Goal: Information Seeking & Learning: Compare options

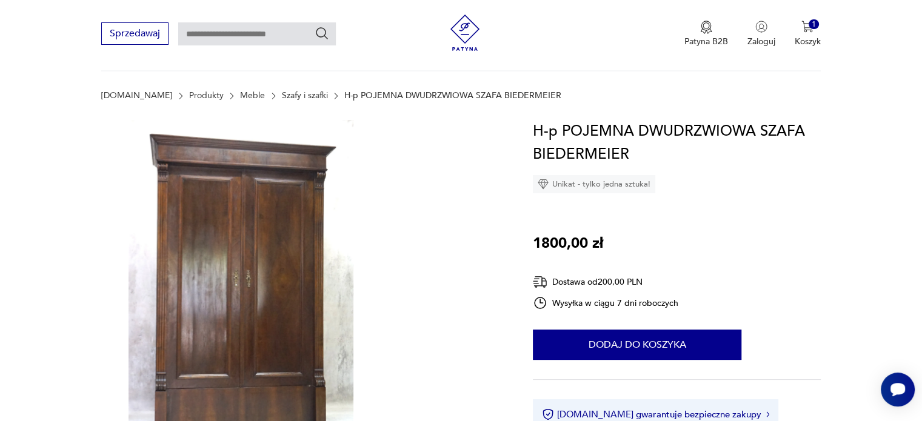
scroll to position [153, 0]
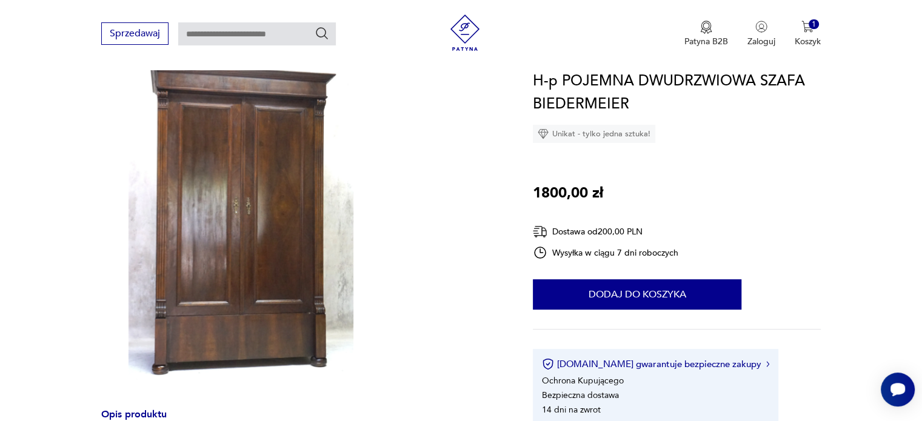
click at [265, 167] on img at bounding box center [240, 215] width 279 height 337
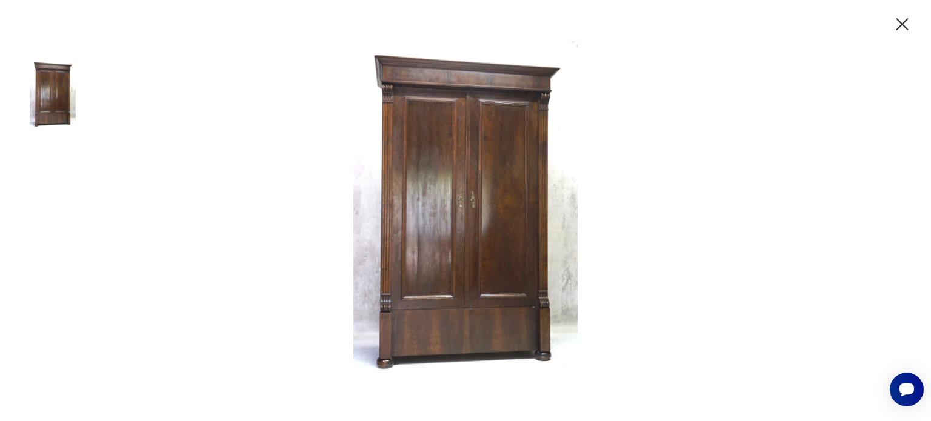
click at [545, 193] on img at bounding box center [465, 209] width 485 height 337
click at [900, 23] on icon "button" at bounding box center [902, 24] width 21 height 21
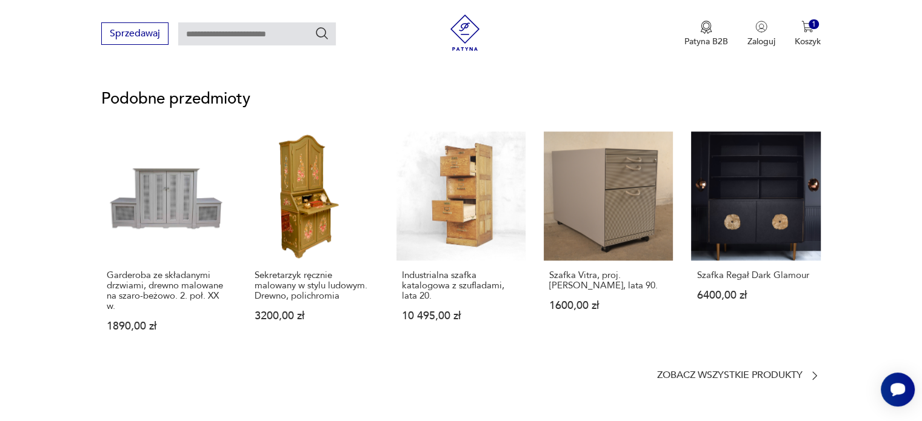
scroll to position [1007, 0]
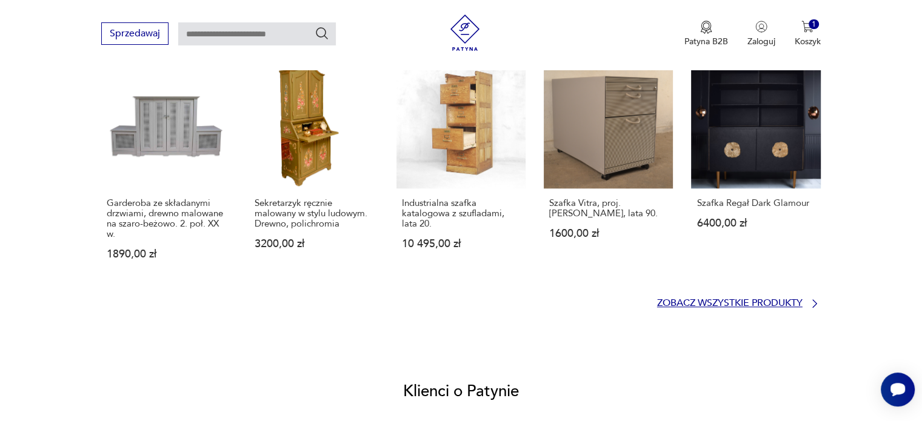
click at [811, 298] on icon at bounding box center [815, 304] width 12 height 12
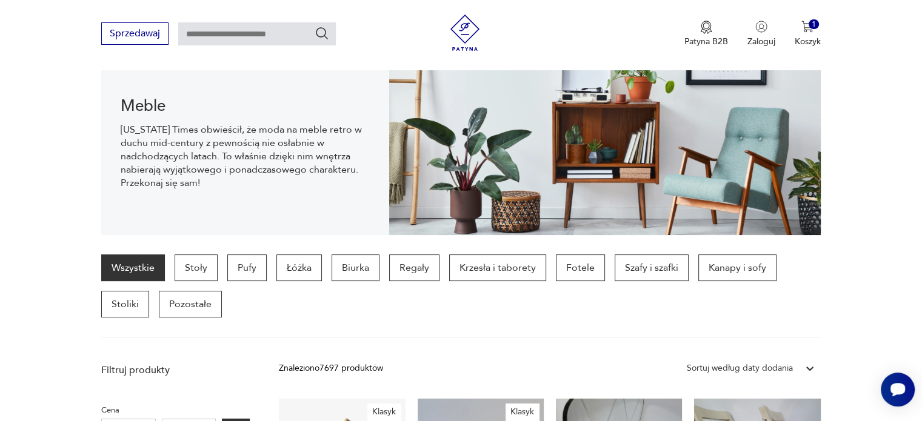
scroll to position [155, 0]
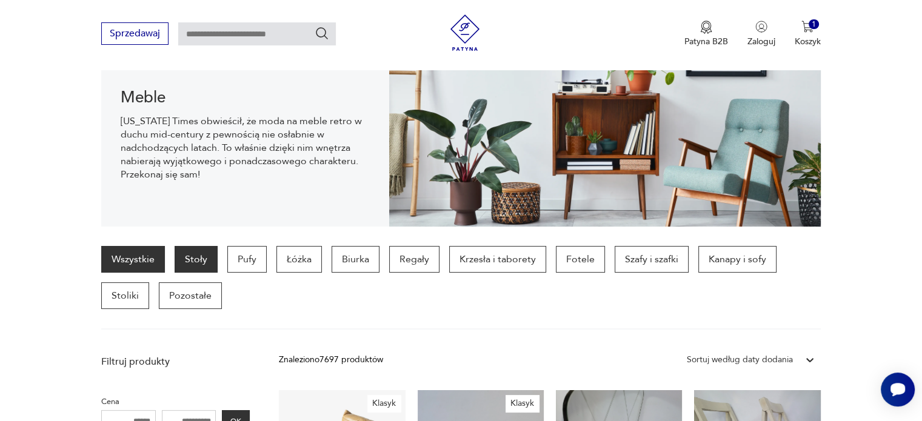
click at [200, 256] on p "Stoły" at bounding box center [196, 259] width 43 height 27
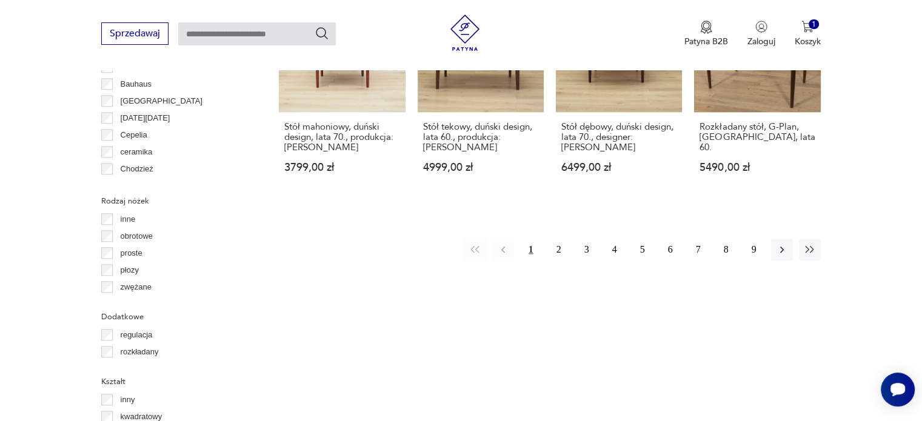
scroll to position [1321, 0]
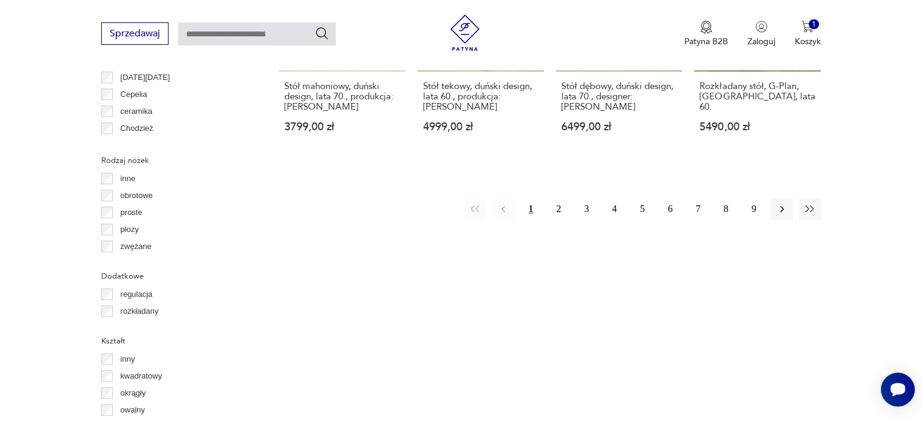
click at [920, 6] on div "Sprzedawaj Patyna B2B Zaloguj 1 Koszyk Twój koszyk ( 1 ) Litografia [PERSON_NAM…" at bounding box center [461, 35] width 922 height 70
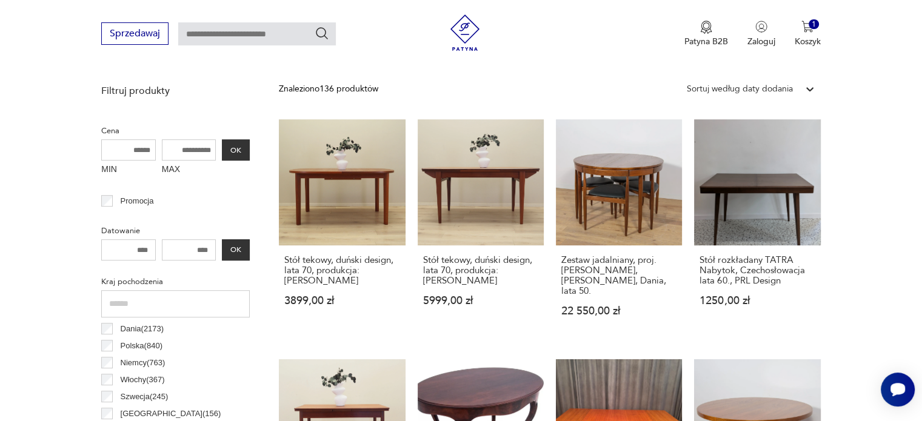
scroll to position [378, 0]
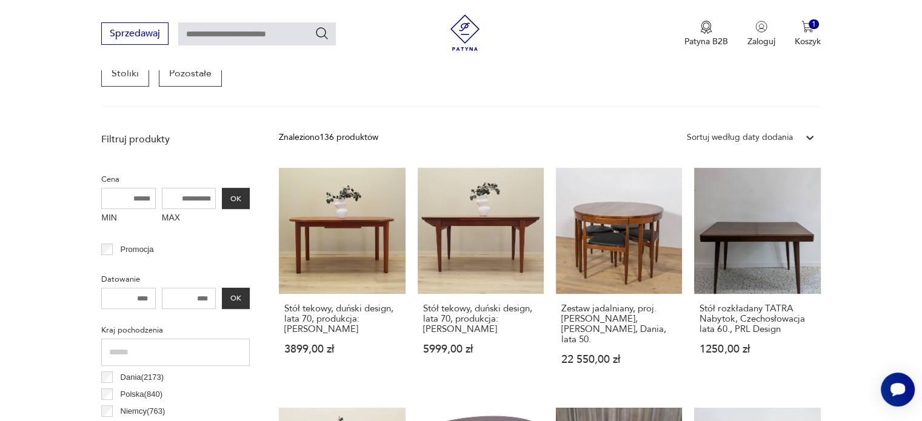
click at [182, 194] on input "MAX" at bounding box center [189, 198] width 55 height 21
drag, startPoint x: 212, startPoint y: 198, endPoint x: 177, endPoint y: 191, distance: 35.2
click at [177, 191] on input "MAX" at bounding box center [189, 198] width 55 height 21
click at [177, 198] on input "MAX" at bounding box center [189, 198] width 55 height 21
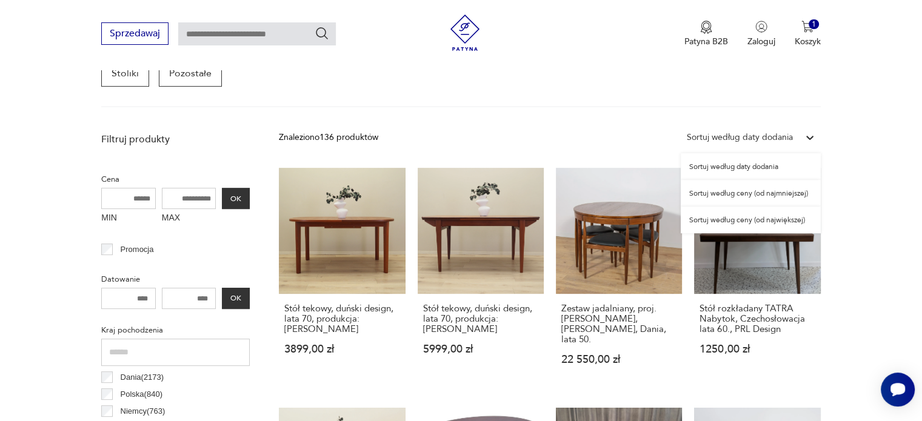
click at [807, 136] on icon at bounding box center [809, 138] width 7 height 4
click at [766, 191] on div "Sortuj według ceny (od najmniejszej)" at bounding box center [751, 193] width 140 height 27
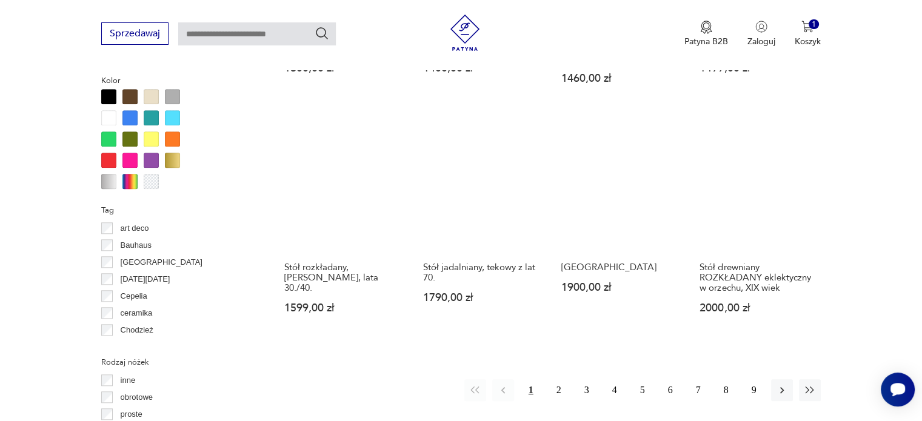
scroll to position [1168, 0]
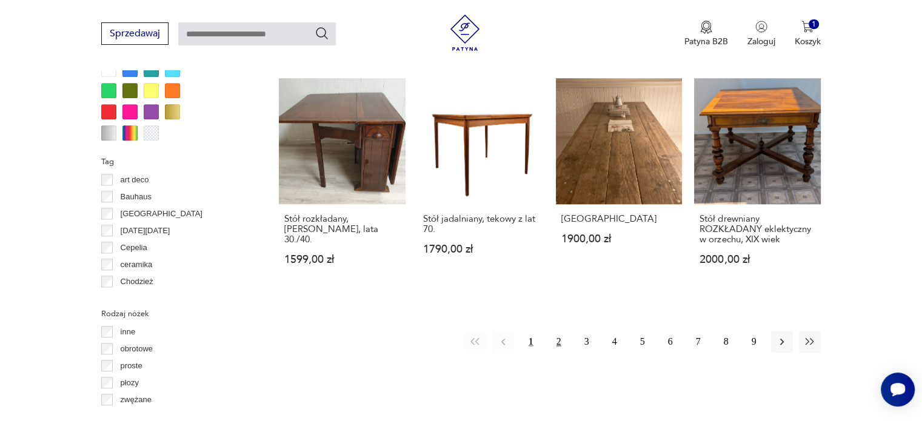
click at [558, 331] on button "2" at bounding box center [559, 342] width 22 height 22
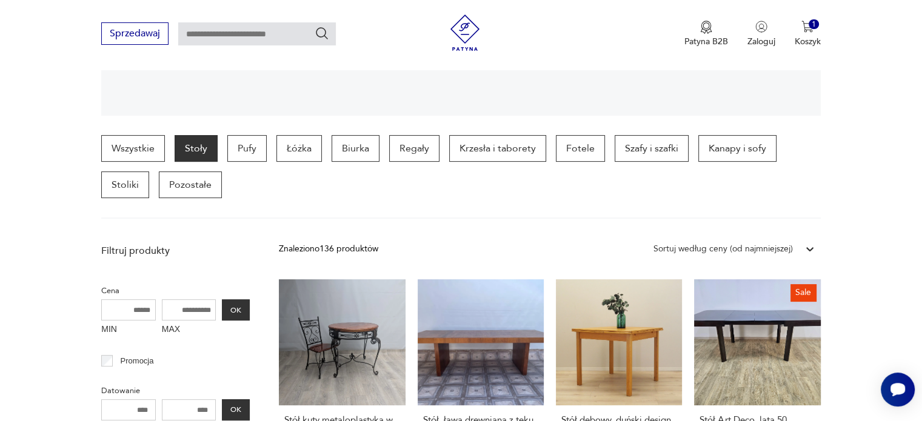
scroll to position [258, 0]
